Goal: Navigation & Orientation: Find specific page/section

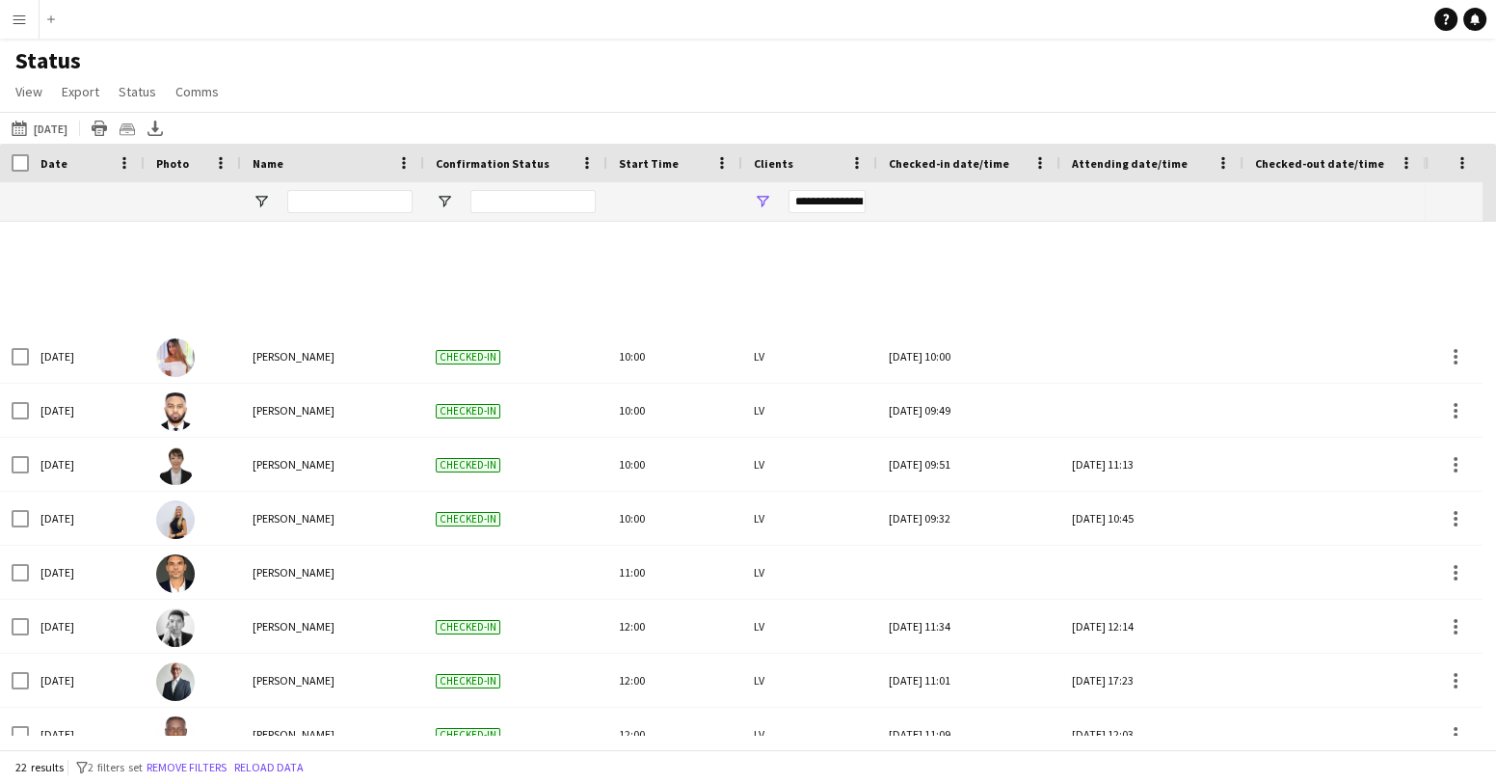
scroll to position [673, 0]
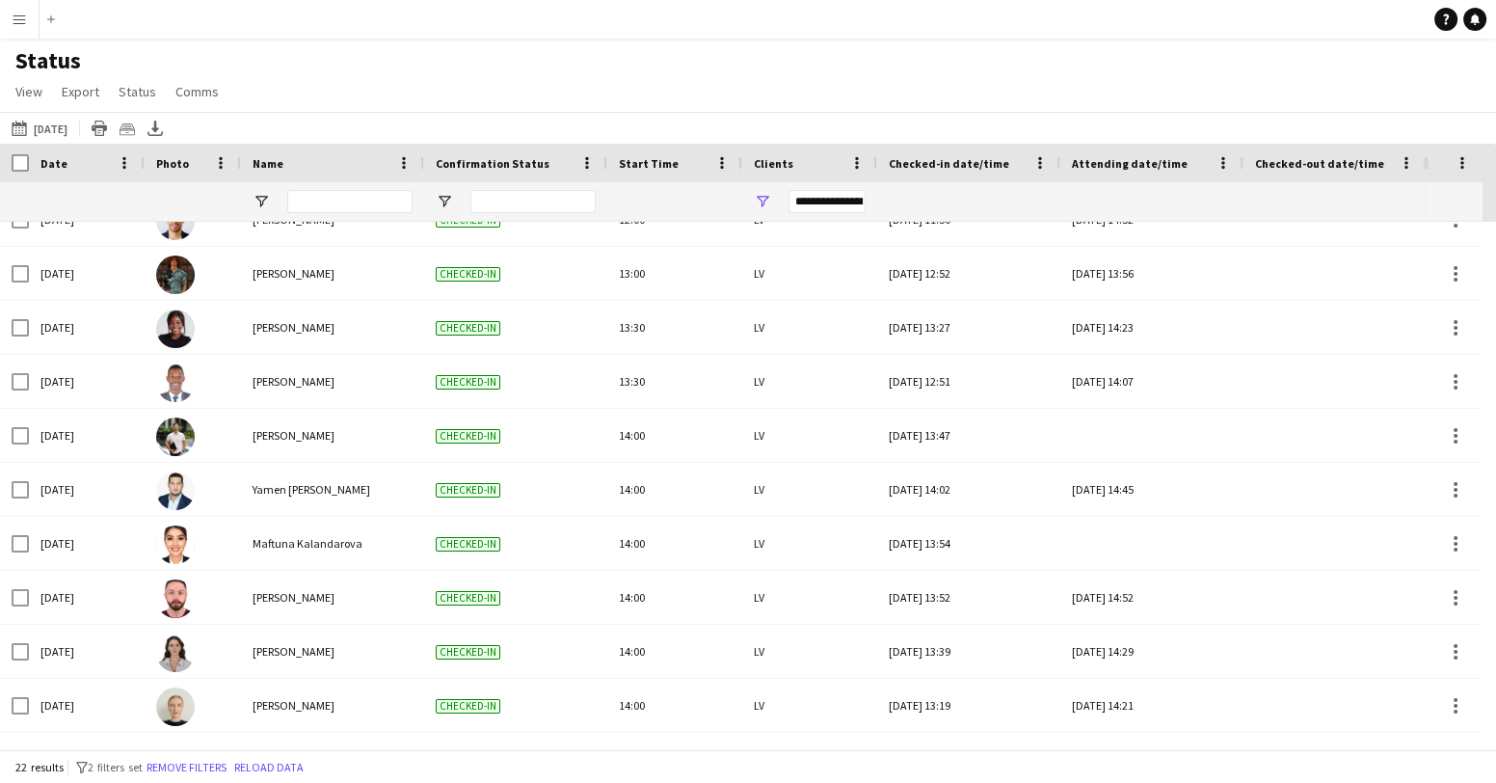
scroll to position [673, 0]
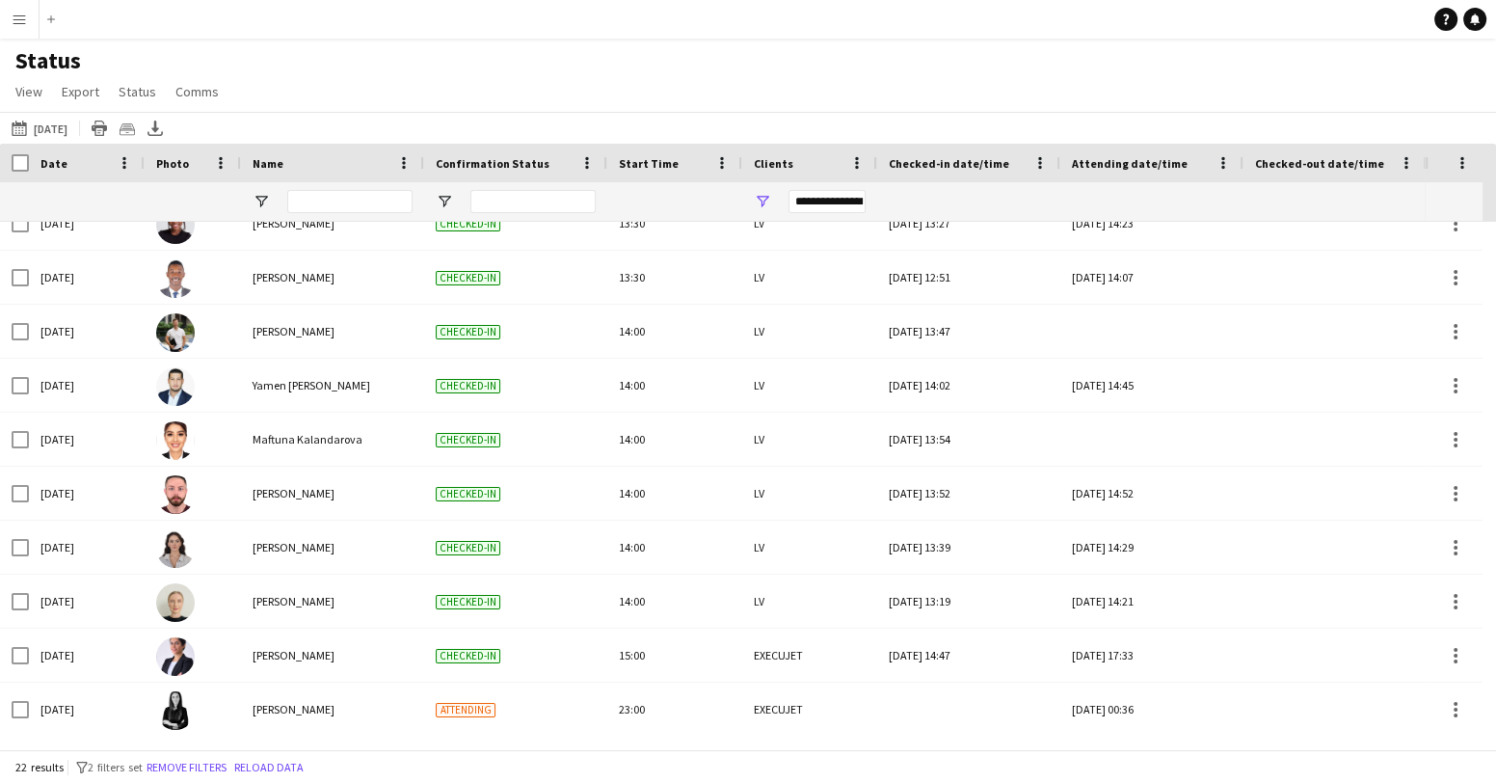
click at [13, 24] on app-icon "Menu" at bounding box center [19, 19] width 15 height 15
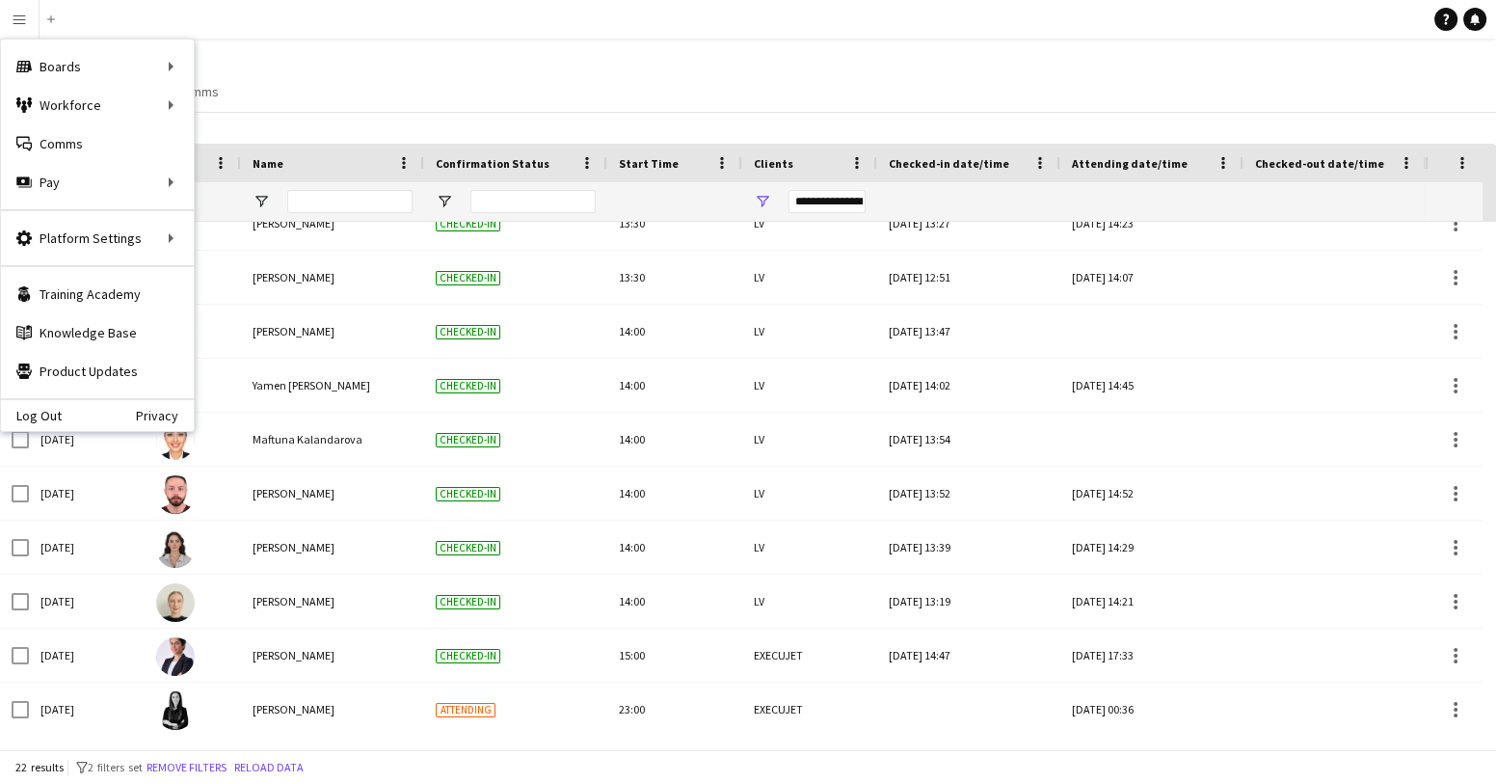
click at [294, 61] on div "Status View Views Default view New view Update view Delete view Edit name Custo…" at bounding box center [748, 79] width 1496 height 66
